Goal: Transaction & Acquisition: Purchase product/service

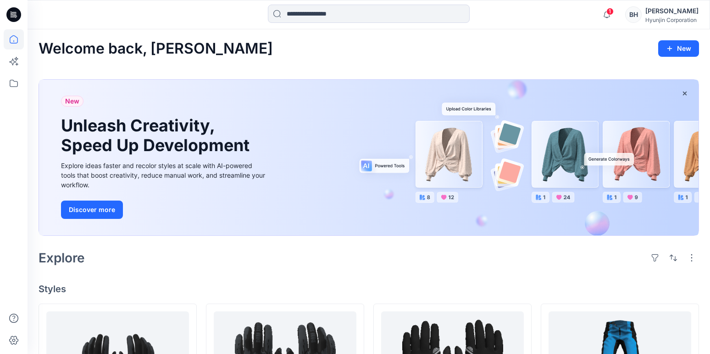
scroll to position [350, 0]
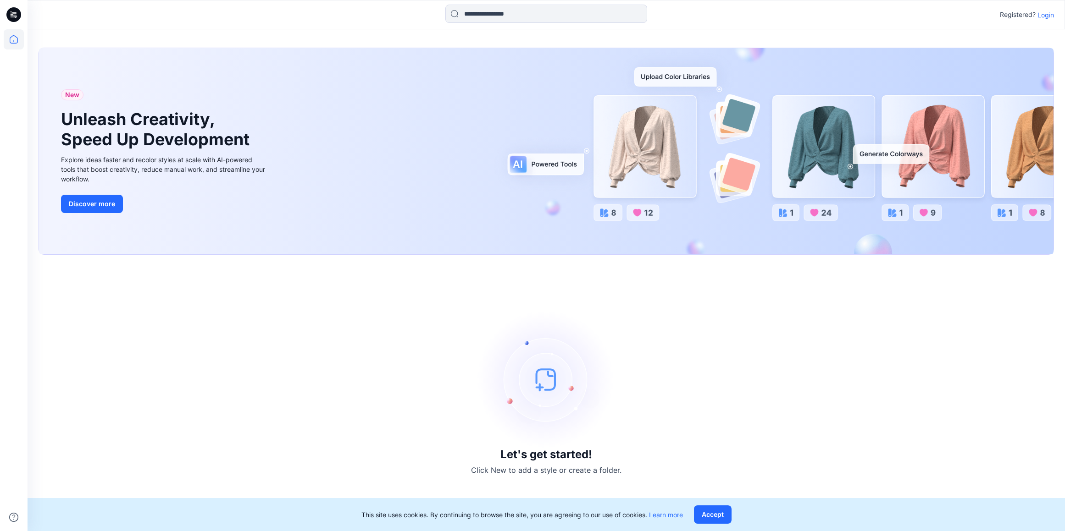
click at [1043, 15] on p "Login" at bounding box center [1045, 15] width 17 height 10
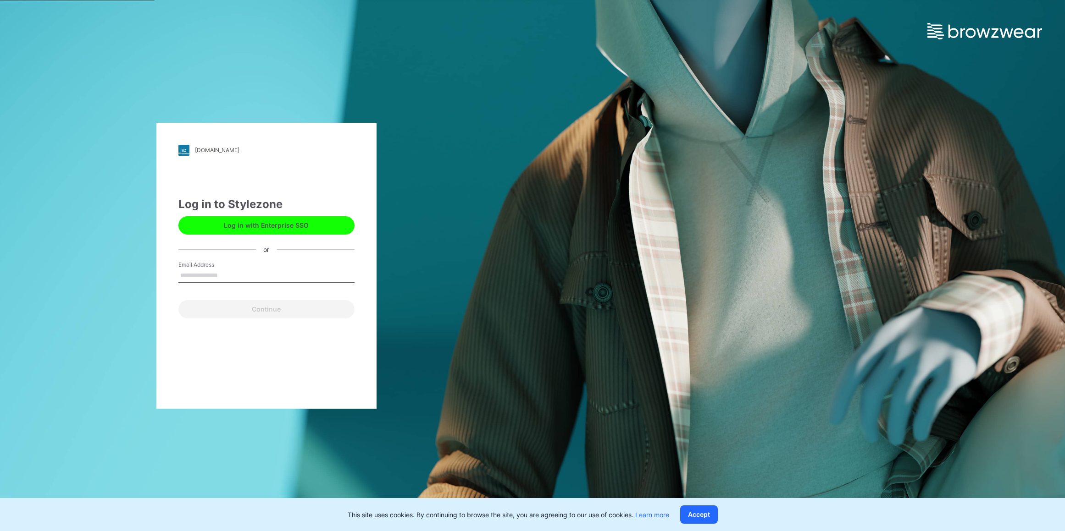
type input "**********"
click at [266, 309] on button "Continue" at bounding box center [266, 309] width 176 height 18
click at [291, 311] on button "Continue" at bounding box center [266, 309] width 176 height 18
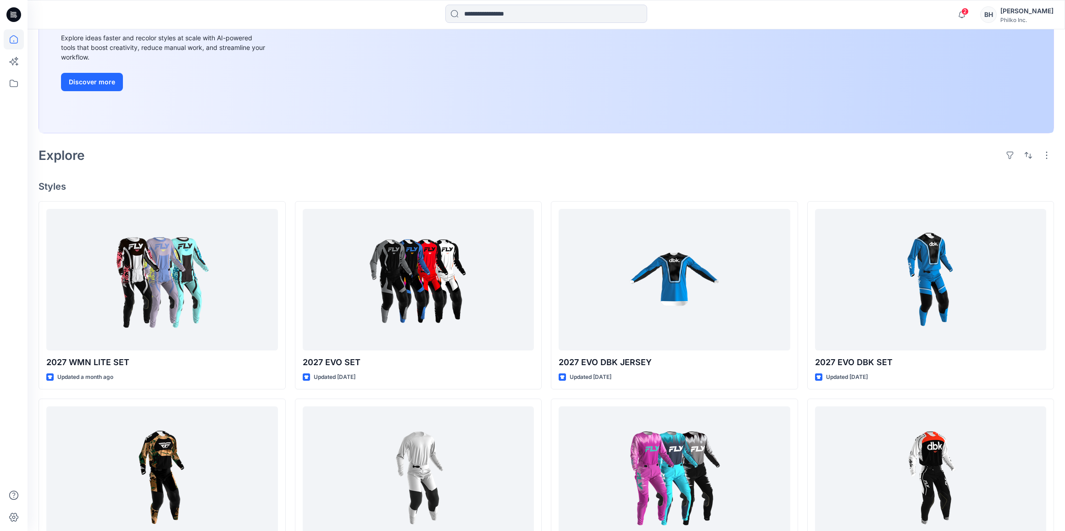
scroll to position [199, 0]
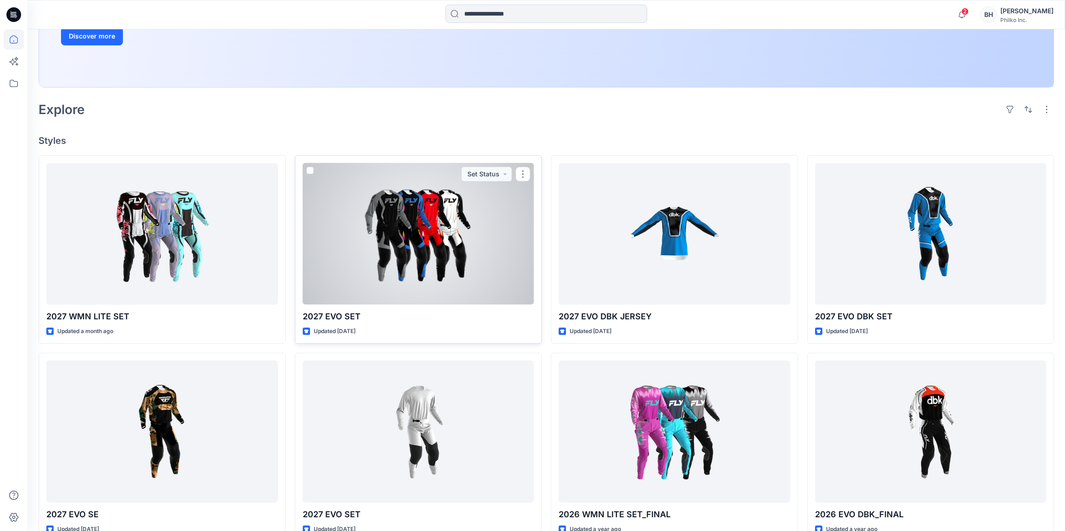
click at [462, 258] on div at bounding box center [419, 234] width 232 height 142
